Goal: Book appointment/travel/reservation

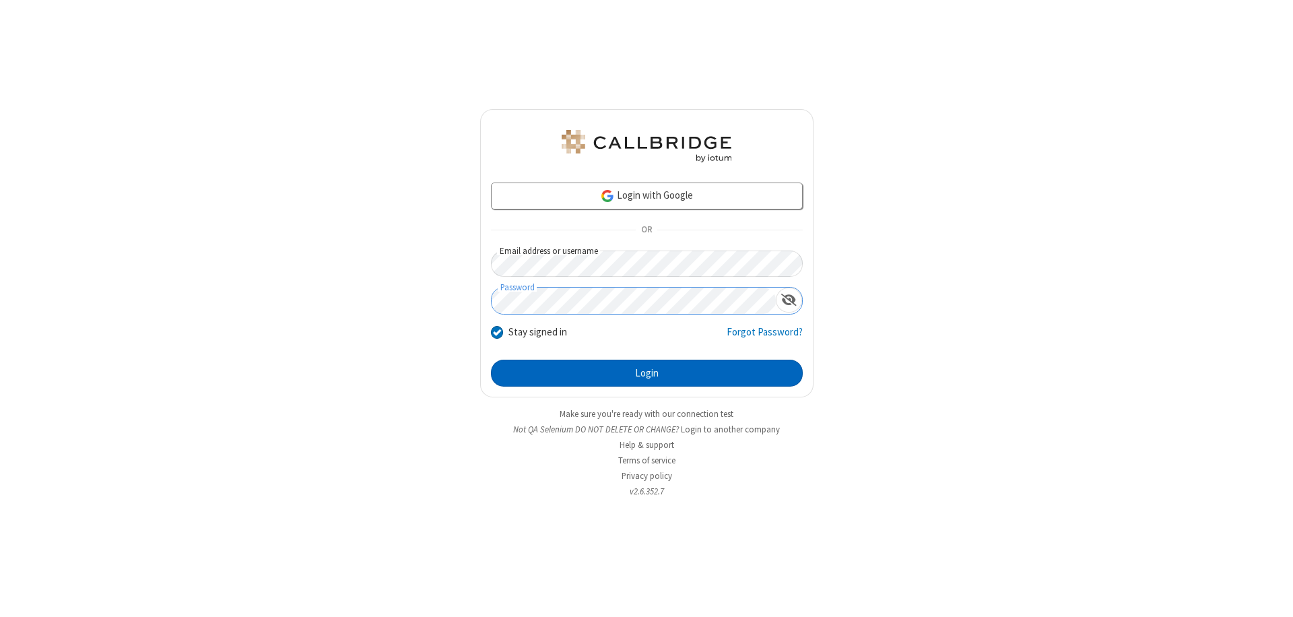
click at [646, 373] on button "Login" at bounding box center [647, 373] width 312 height 27
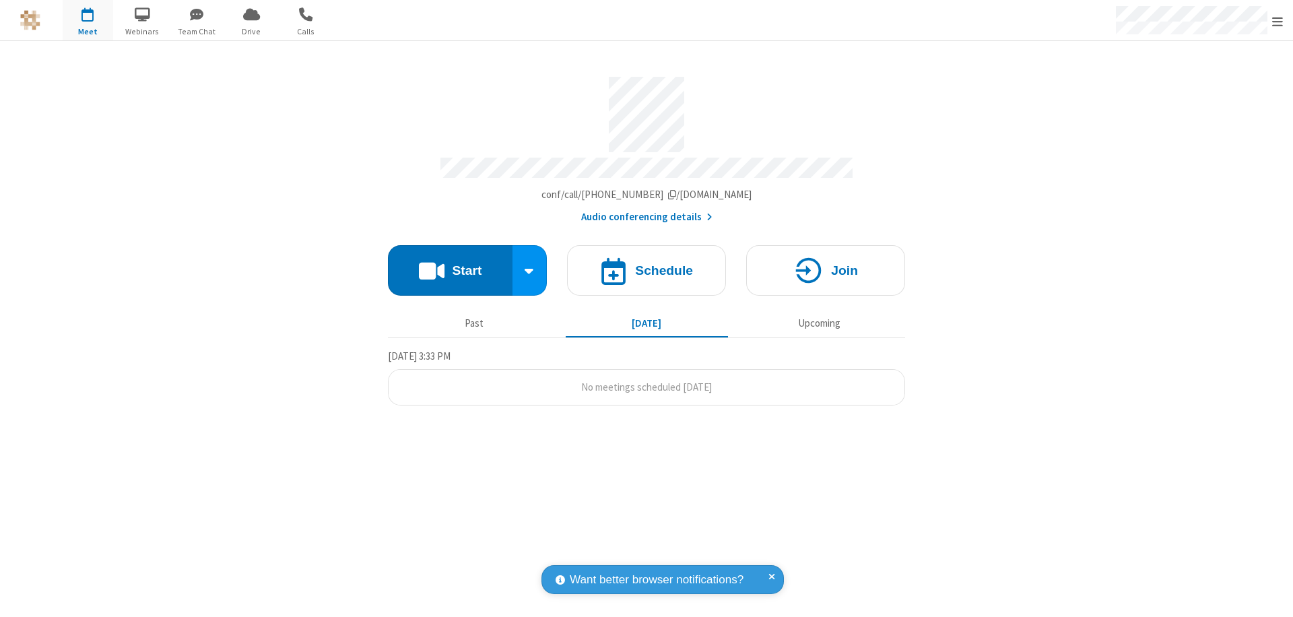
click at [1277, 21] on span "Open menu" at bounding box center [1277, 21] width 11 height 13
click at [88, 20] on span "button" at bounding box center [88, 14] width 51 height 23
click at [646, 264] on h4 "Schedule" at bounding box center [664, 270] width 58 height 13
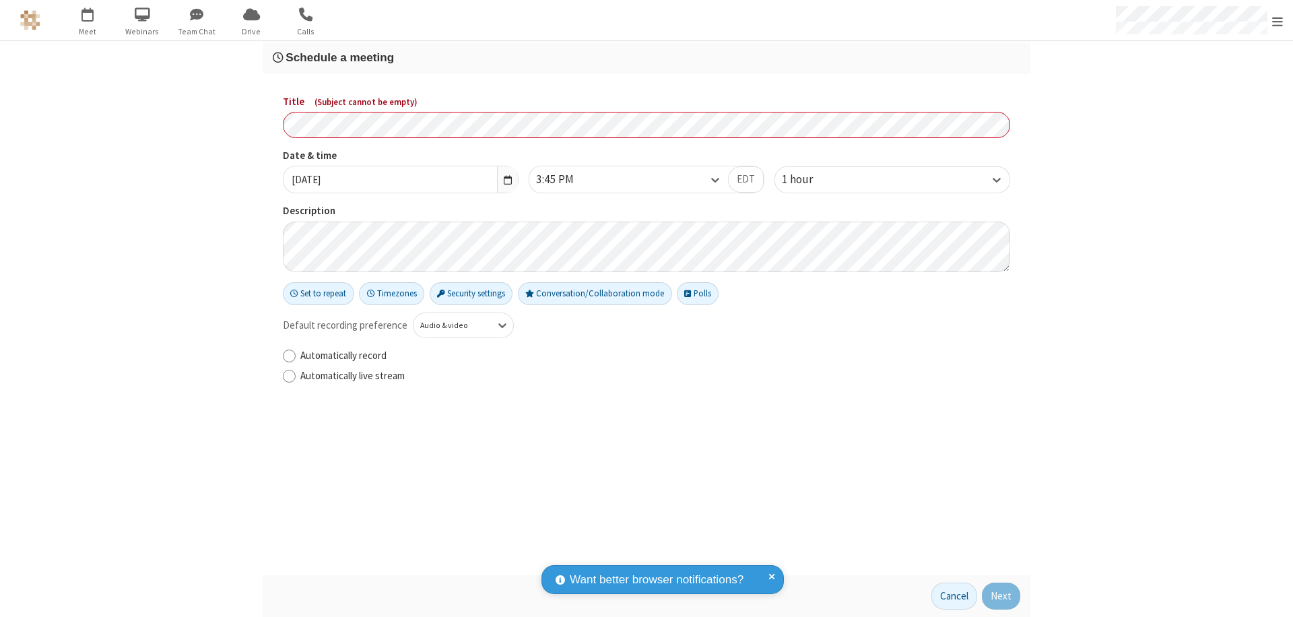
click at [646, 57] on h3 "Schedule a meeting" at bounding box center [646, 57] width 747 height 13
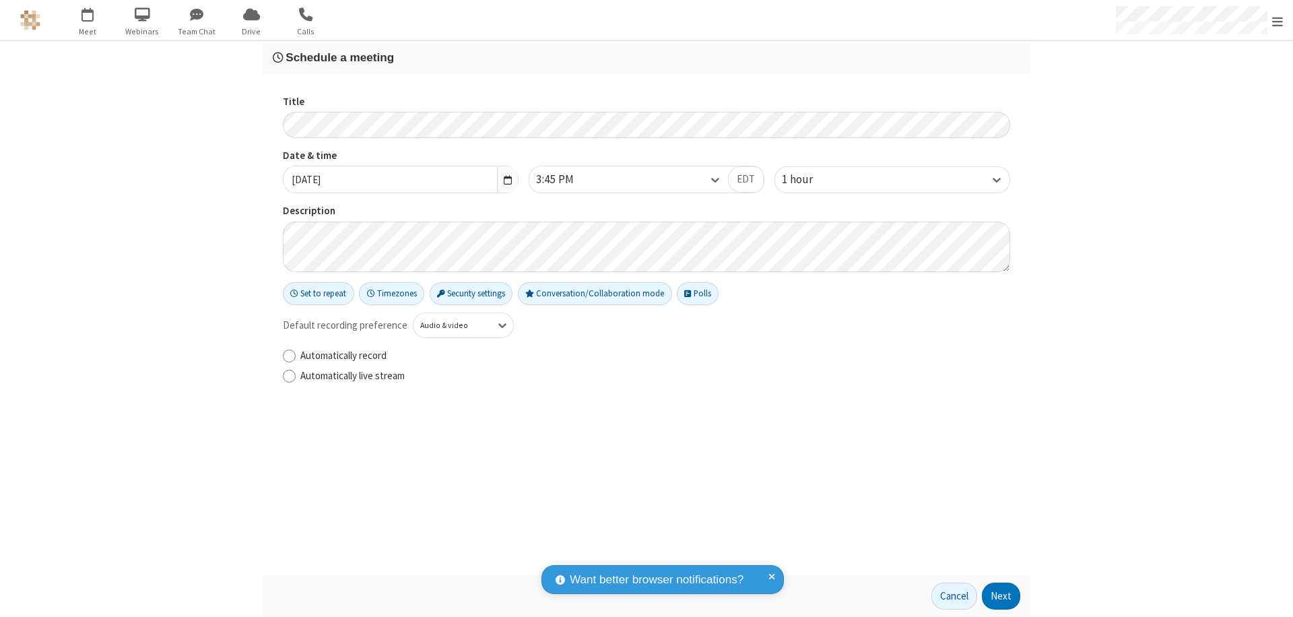
click at [1001, 596] on button "Next" at bounding box center [1001, 595] width 38 height 27
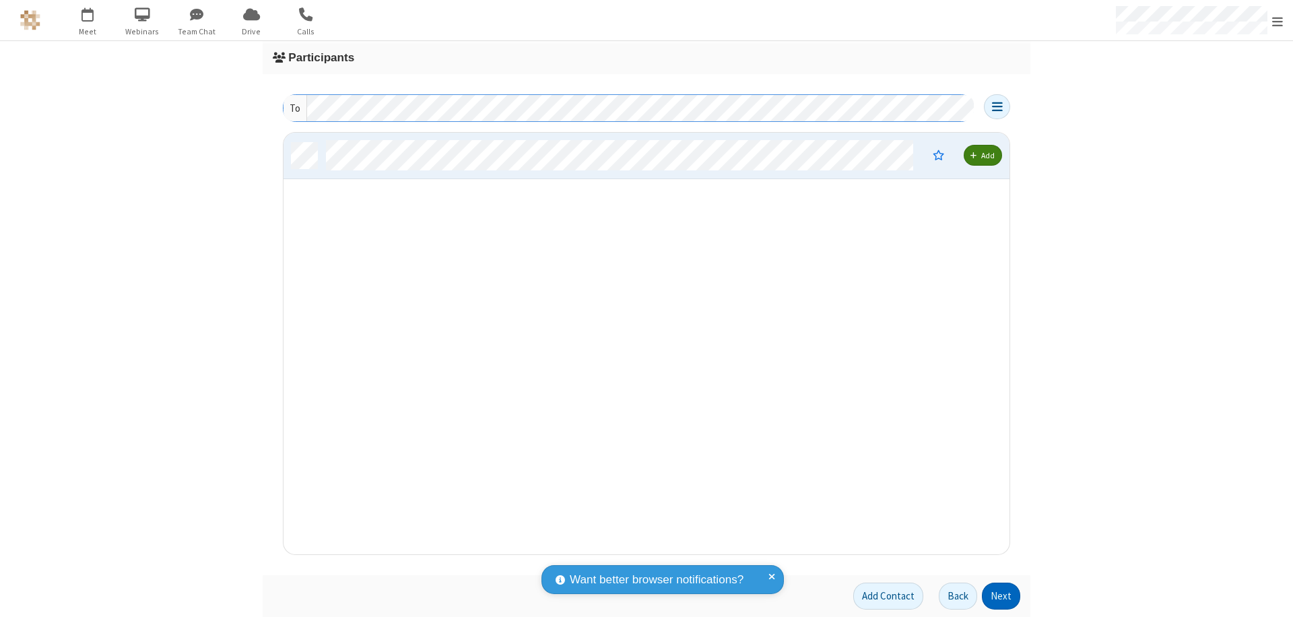
click at [1001, 596] on button "Next" at bounding box center [1001, 595] width 38 height 27
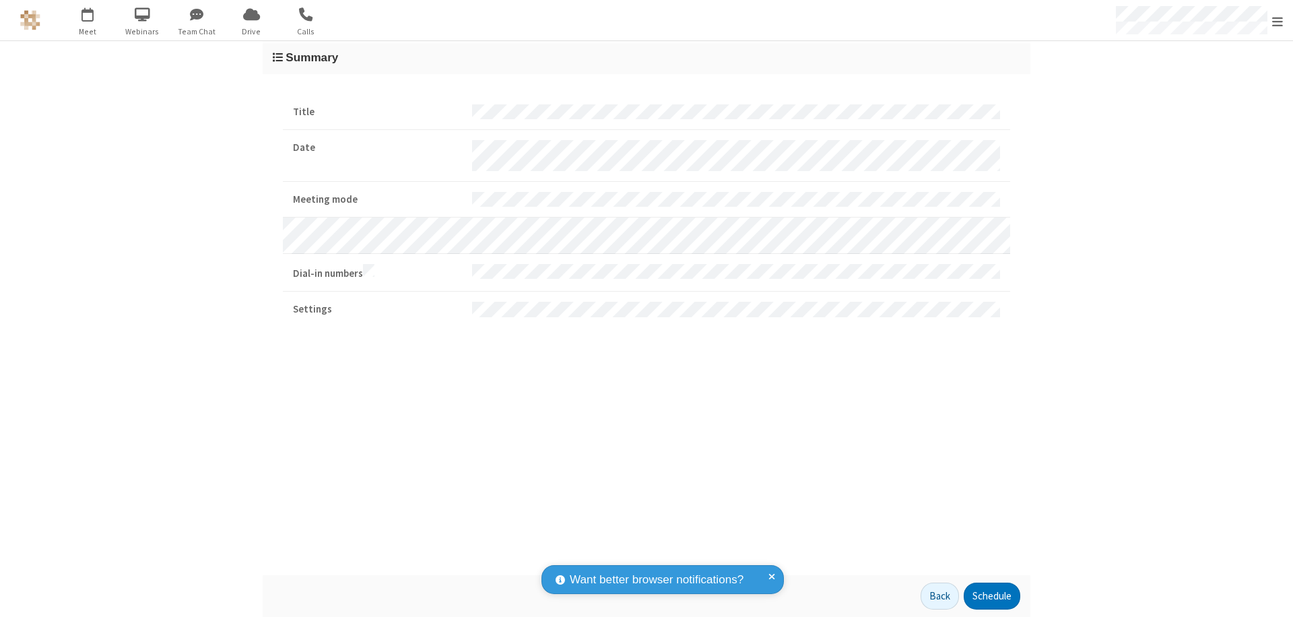
click at [991, 596] on button "Schedule" at bounding box center [992, 595] width 57 height 27
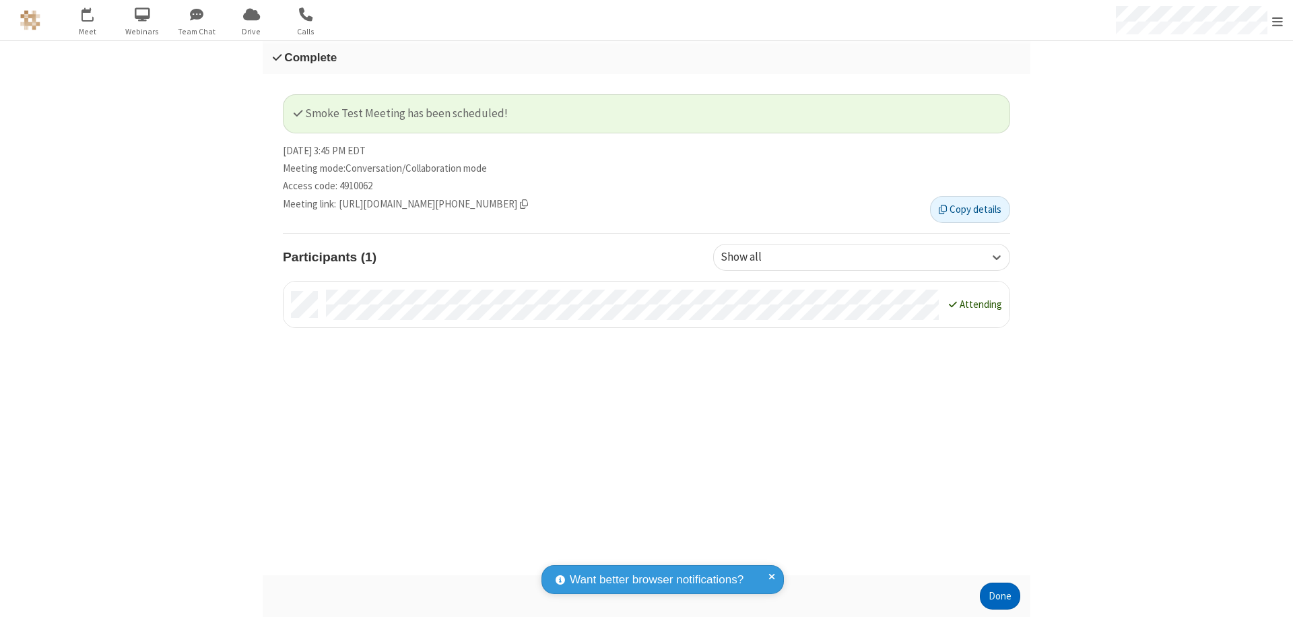
click at [1000, 596] on button "Done" at bounding box center [1000, 595] width 40 height 27
